Goal: Task Accomplishment & Management: Manage account settings

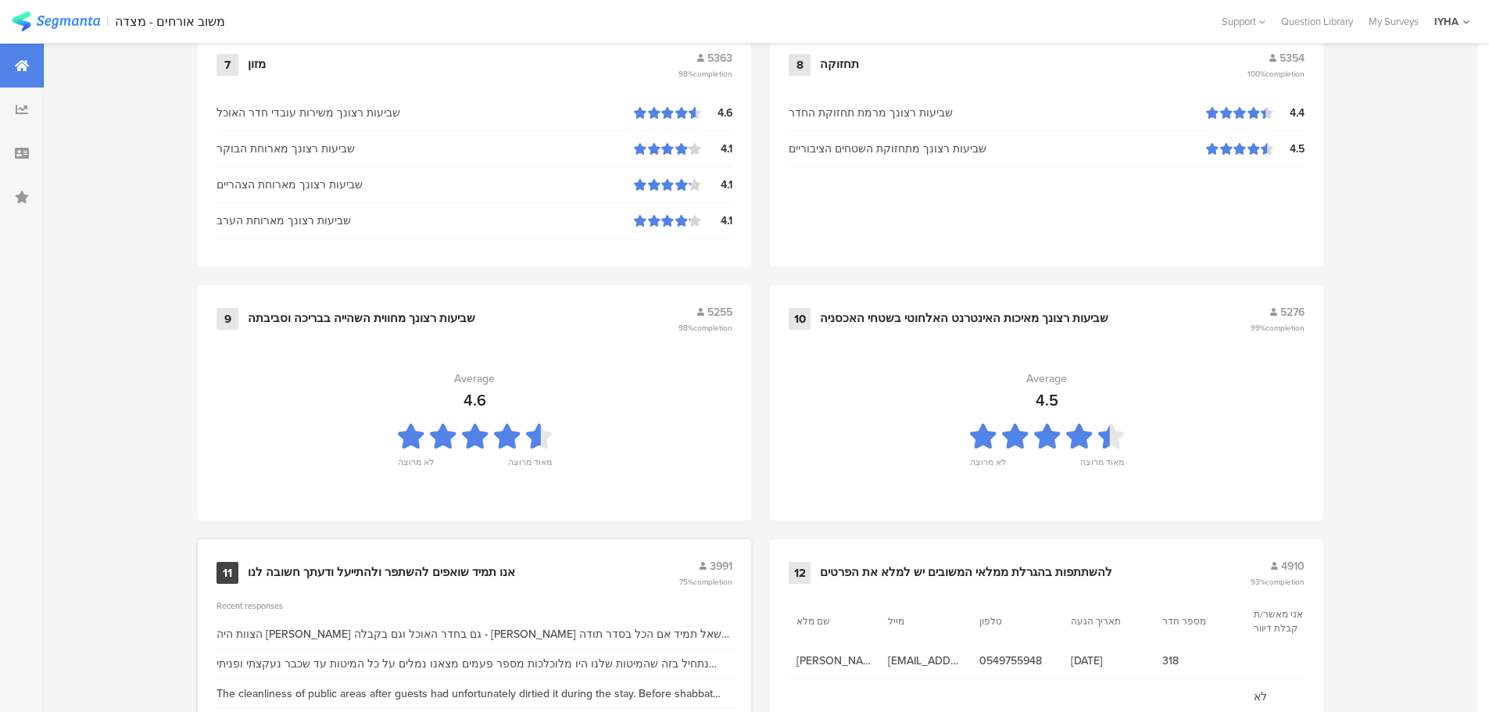
scroll to position [1580, 0]
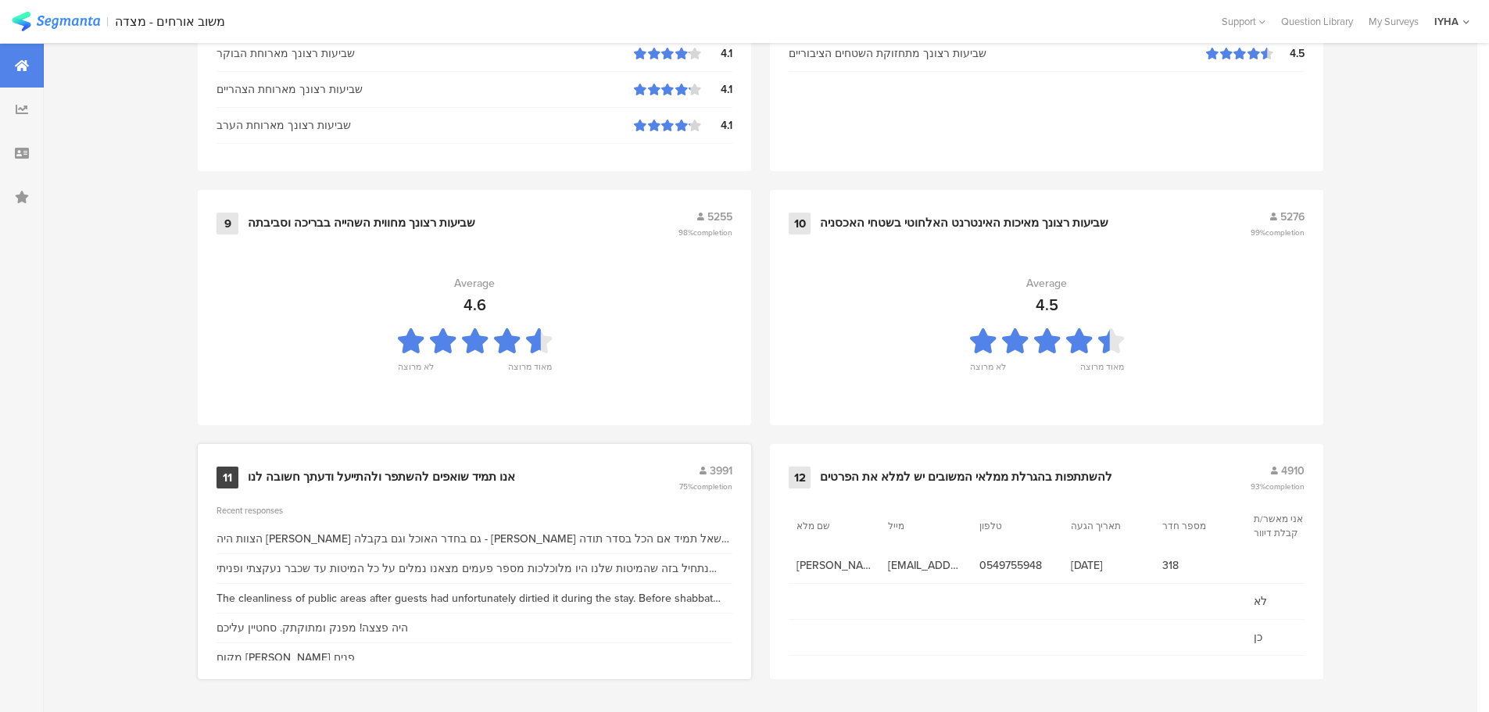
click at [440, 473] on div "אנו תמיד שואפים להשתפר ולהתייעל ודעתך חשובה לנו" at bounding box center [381, 478] width 267 height 16
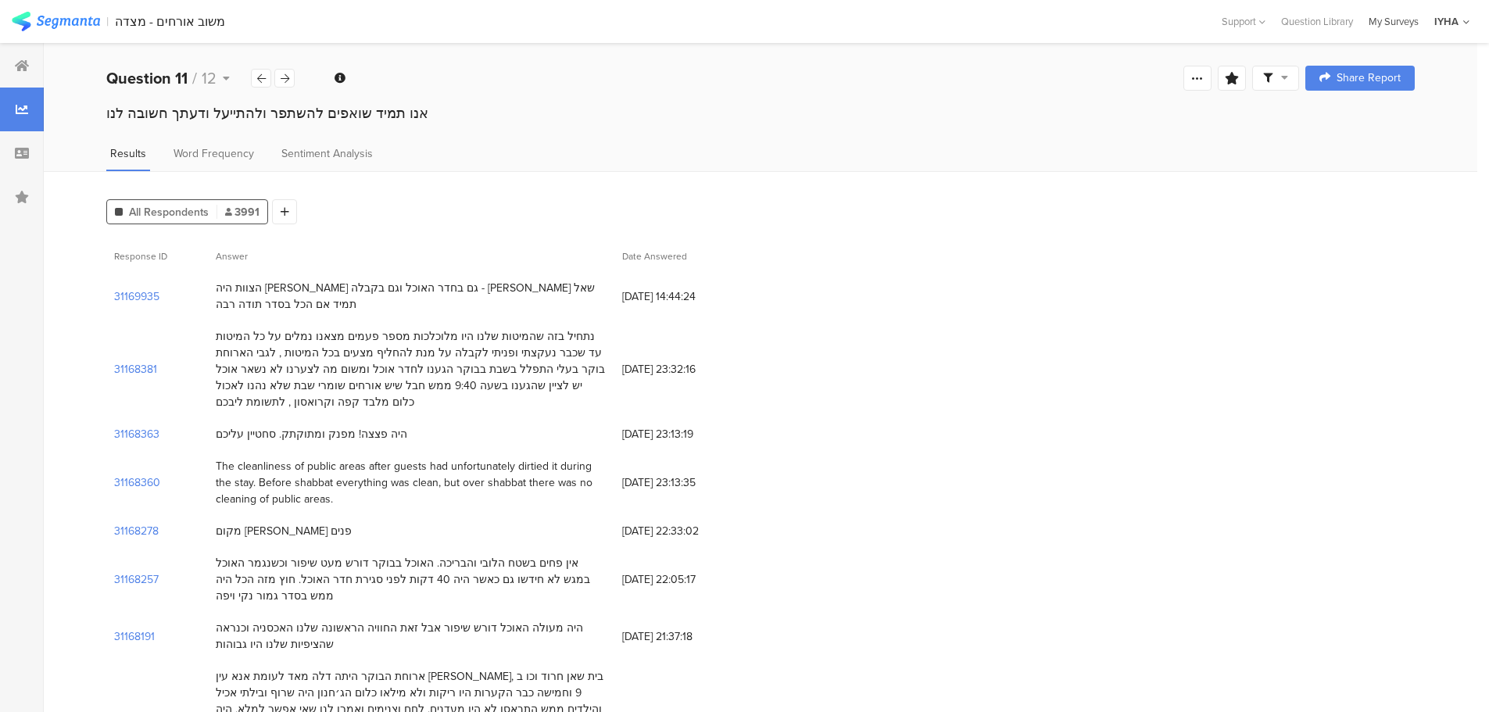
click at [1401, 16] on div "My Surveys" at bounding box center [1393, 21] width 66 height 15
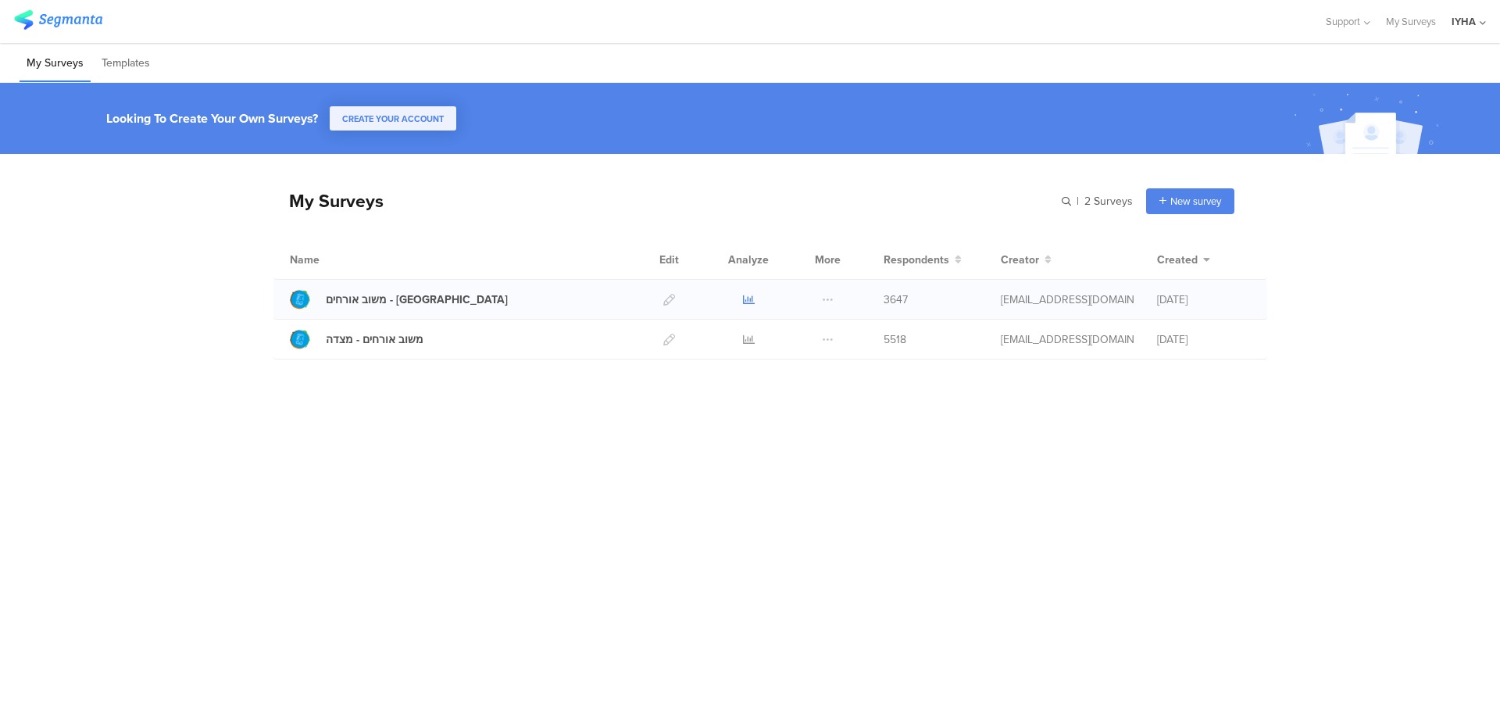
click at [745, 297] on icon at bounding box center [749, 300] width 12 height 12
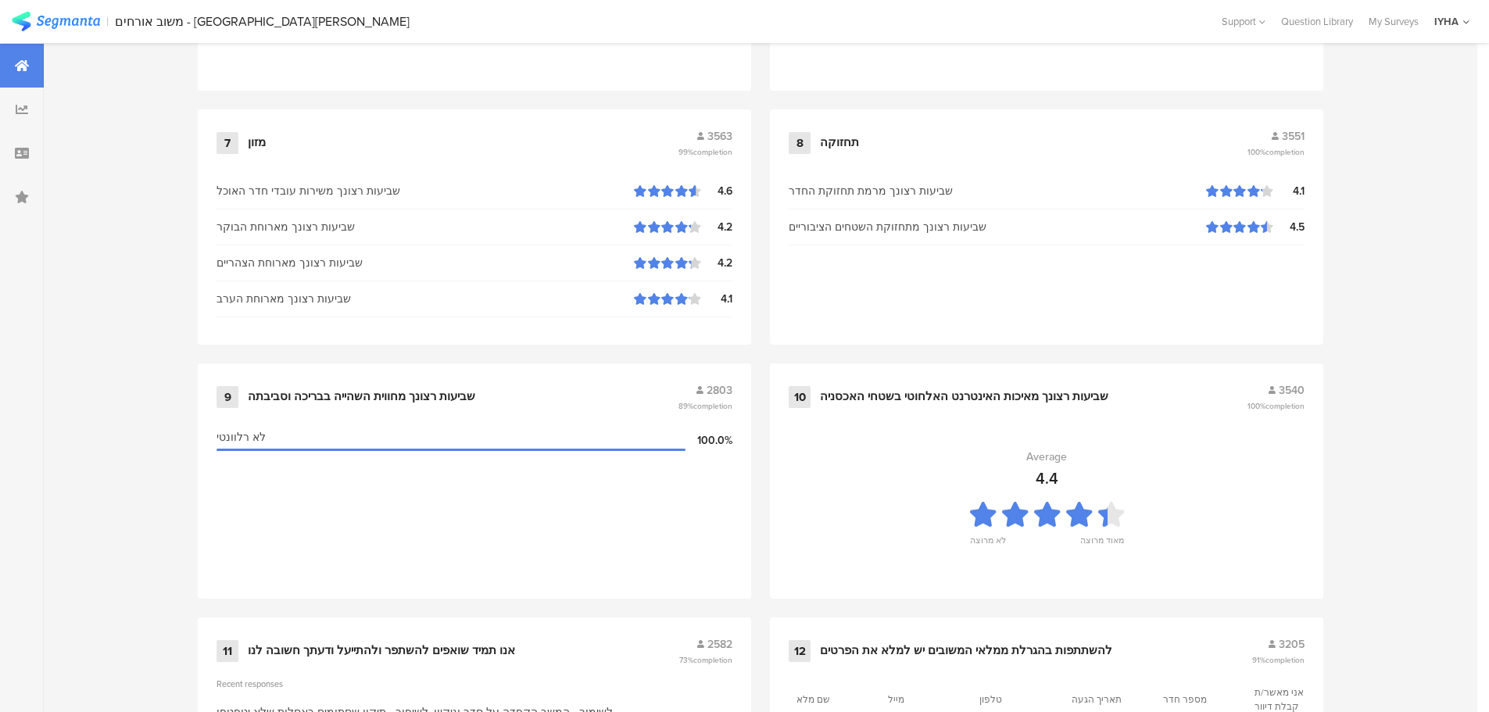
scroll to position [1580, 0]
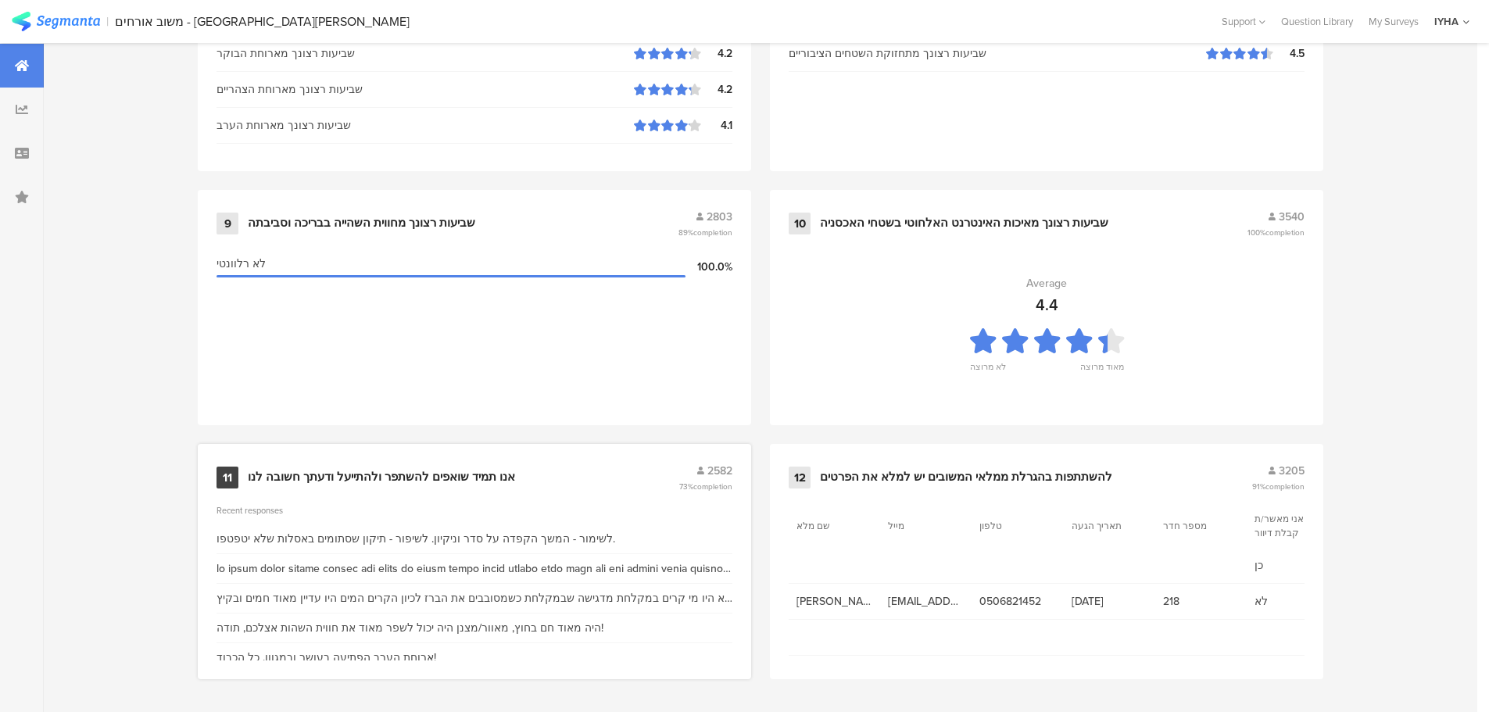
click at [444, 474] on div "אנו תמיד שואפים להשתפר ולהתייעל ודעתך חשובה לנו" at bounding box center [381, 478] width 267 height 16
